Goal: Information Seeking & Learning: Find specific fact

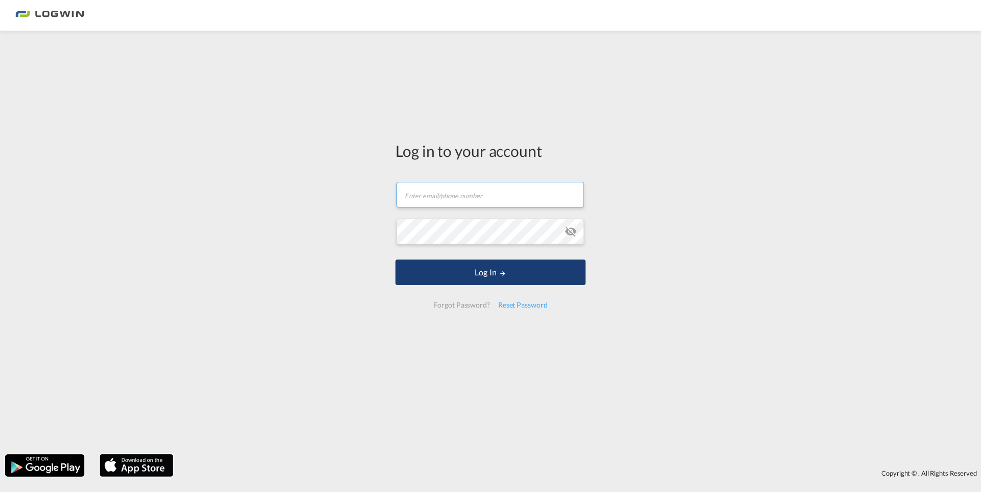
type input "[PERSON_NAME][EMAIL_ADDRESS][DOMAIN_NAME]"
click at [493, 285] on button "Log In" at bounding box center [490, 272] width 190 height 26
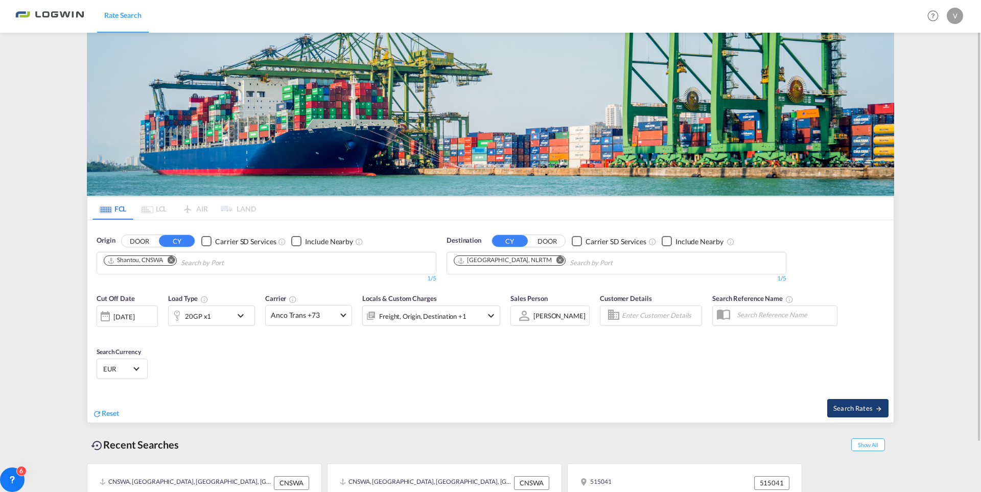
click at [857, 405] on span "Search Rates" at bounding box center [857, 408] width 49 height 8
type input "CNSWA to NLRTM / [DATE]"
